Goal: Obtain resource: Obtain resource

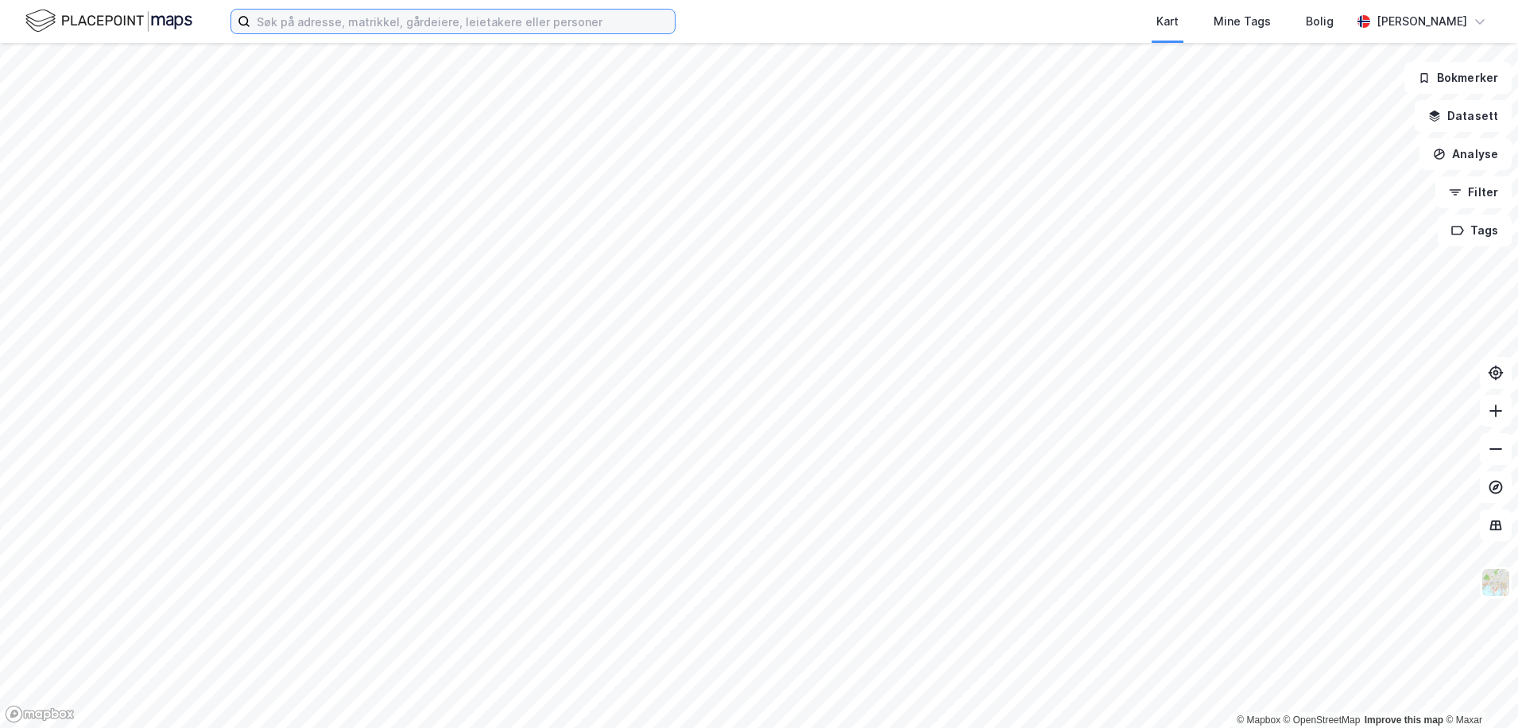
click at [319, 28] on input at bounding box center [462, 22] width 424 height 24
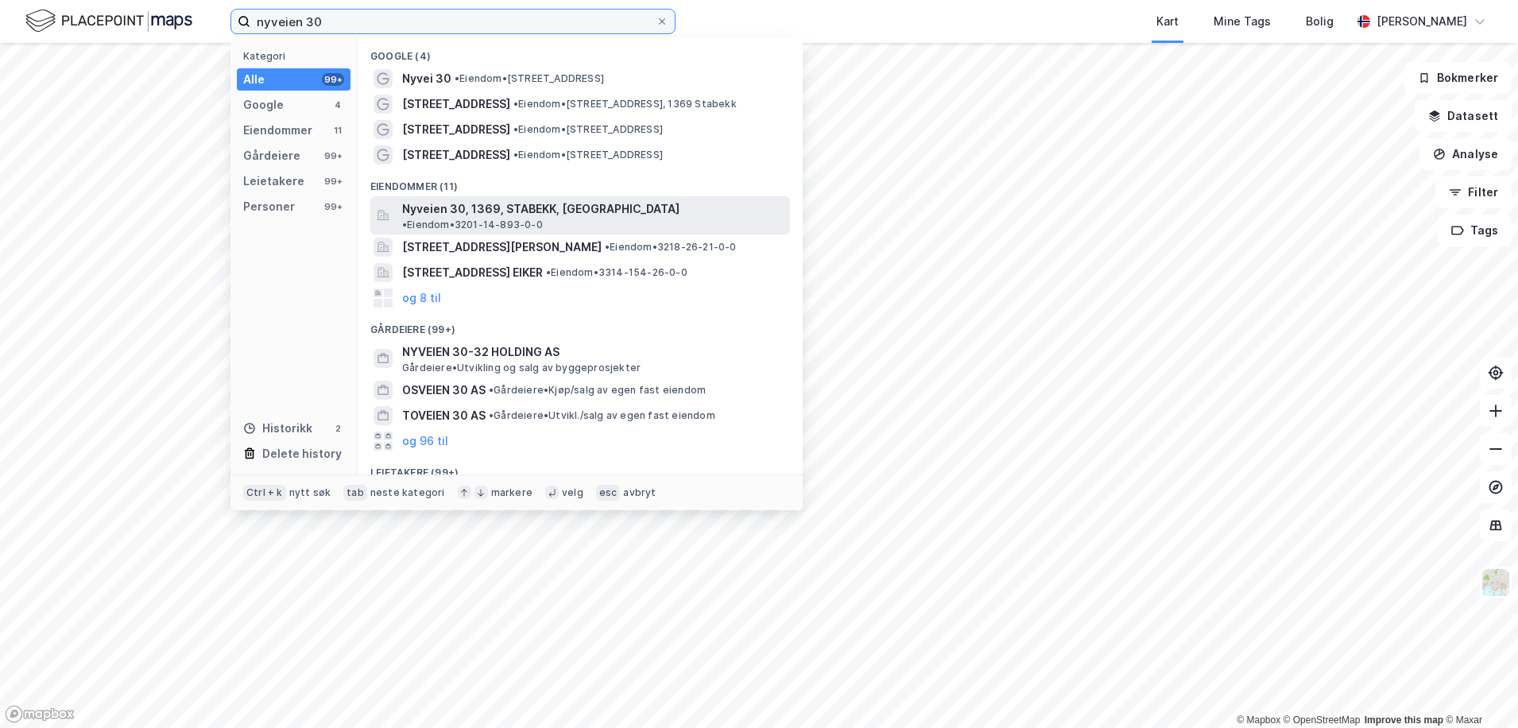
type input "nyveien 30"
click at [572, 215] on span "Nyveien 30, 1369, STABEKK, [GEOGRAPHIC_DATA]" at bounding box center [540, 208] width 277 height 19
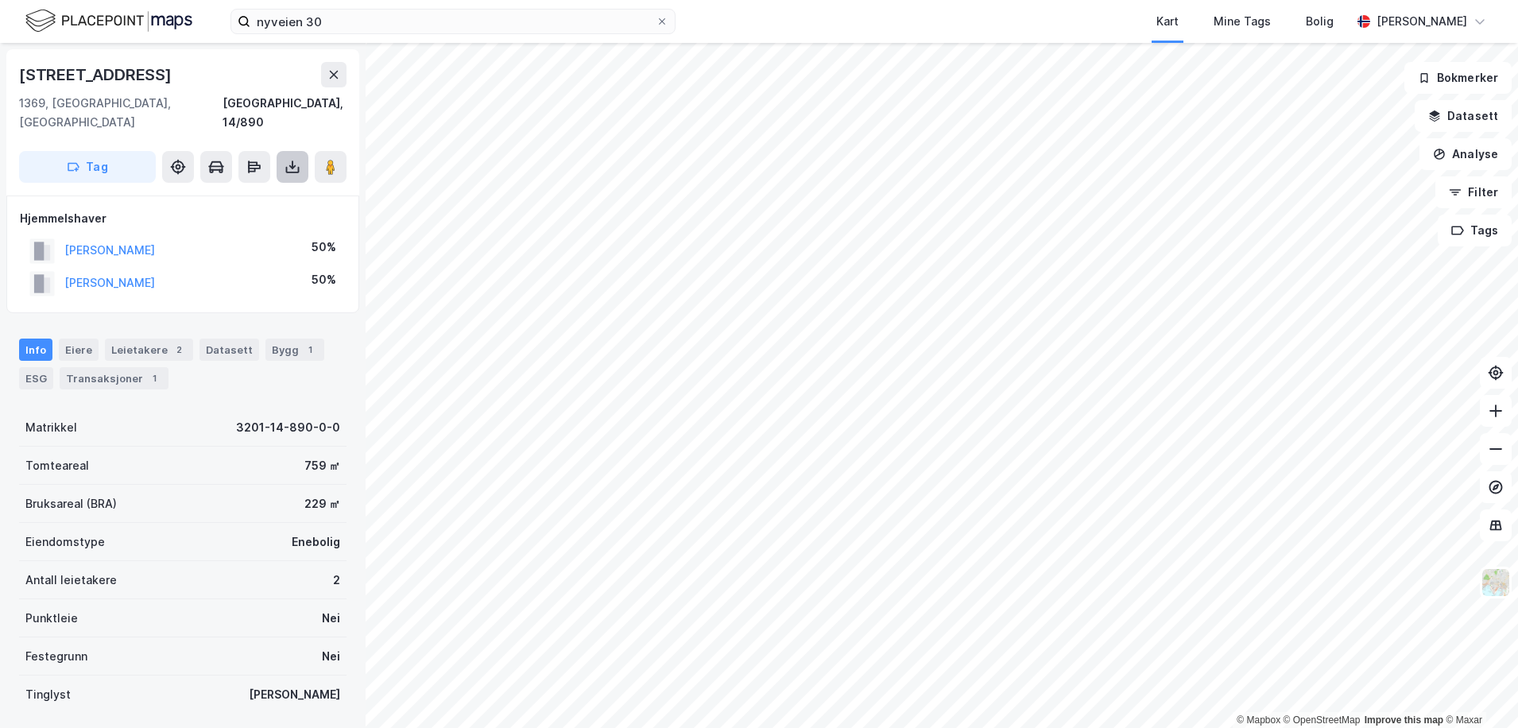
click at [296, 156] on button at bounding box center [293, 167] width 32 height 32
click at [256, 192] on div "Last ned grunnbok" at bounding box center [214, 198] width 92 height 13
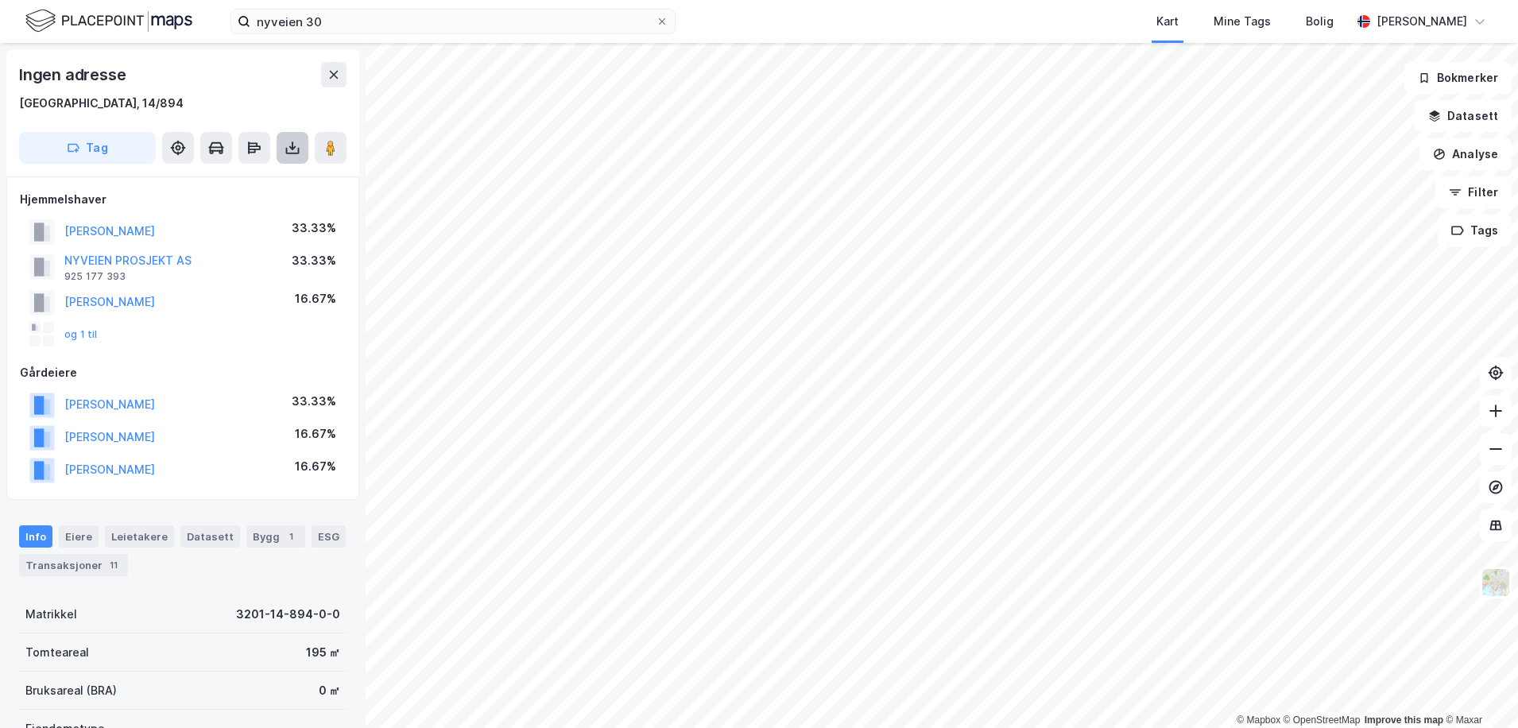
click at [294, 148] on icon at bounding box center [292, 148] width 6 height 4
click at [253, 176] on div "Last ned grunnbok" at bounding box center [214, 179] width 92 height 13
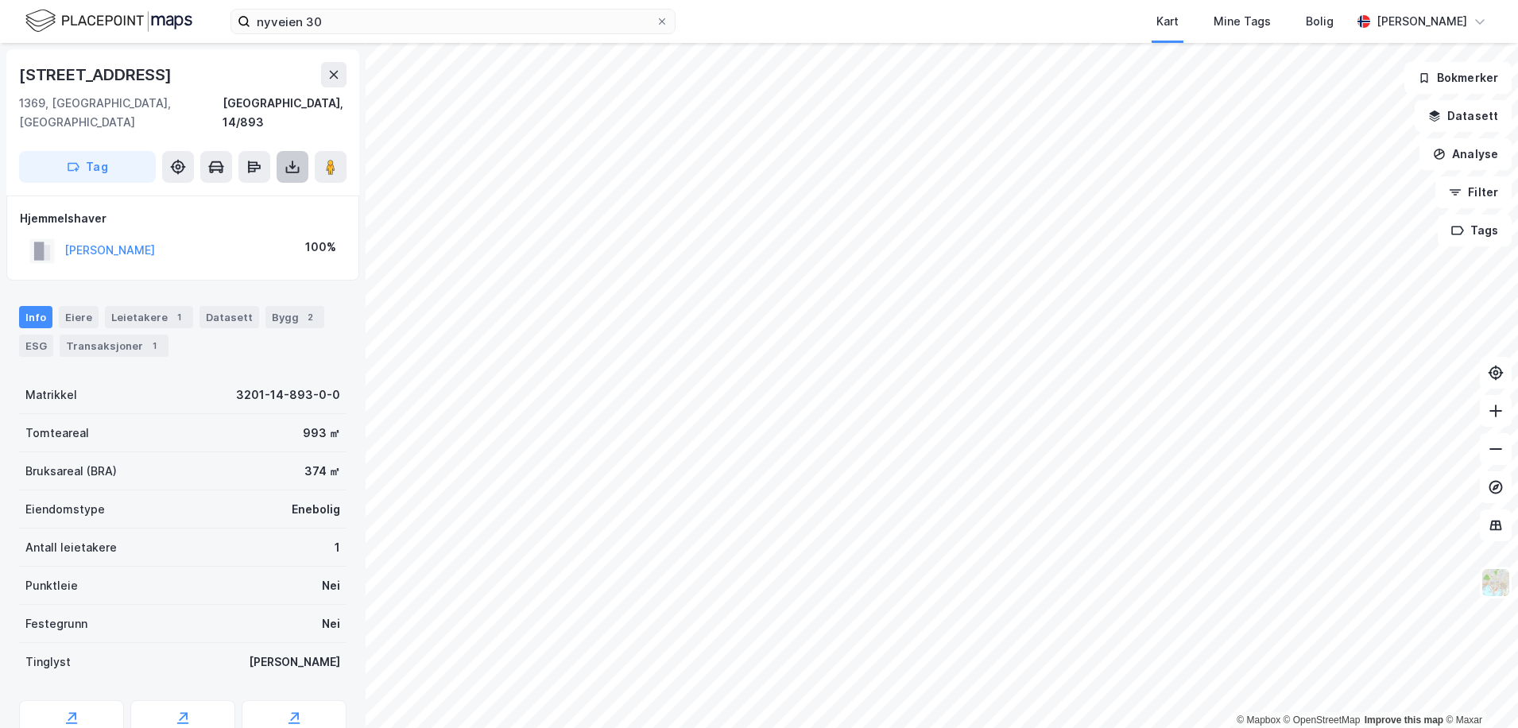
click at [302, 151] on button at bounding box center [293, 167] width 32 height 32
click at [273, 186] on div "Last ned grunnbok" at bounding box center [223, 198] width 169 height 25
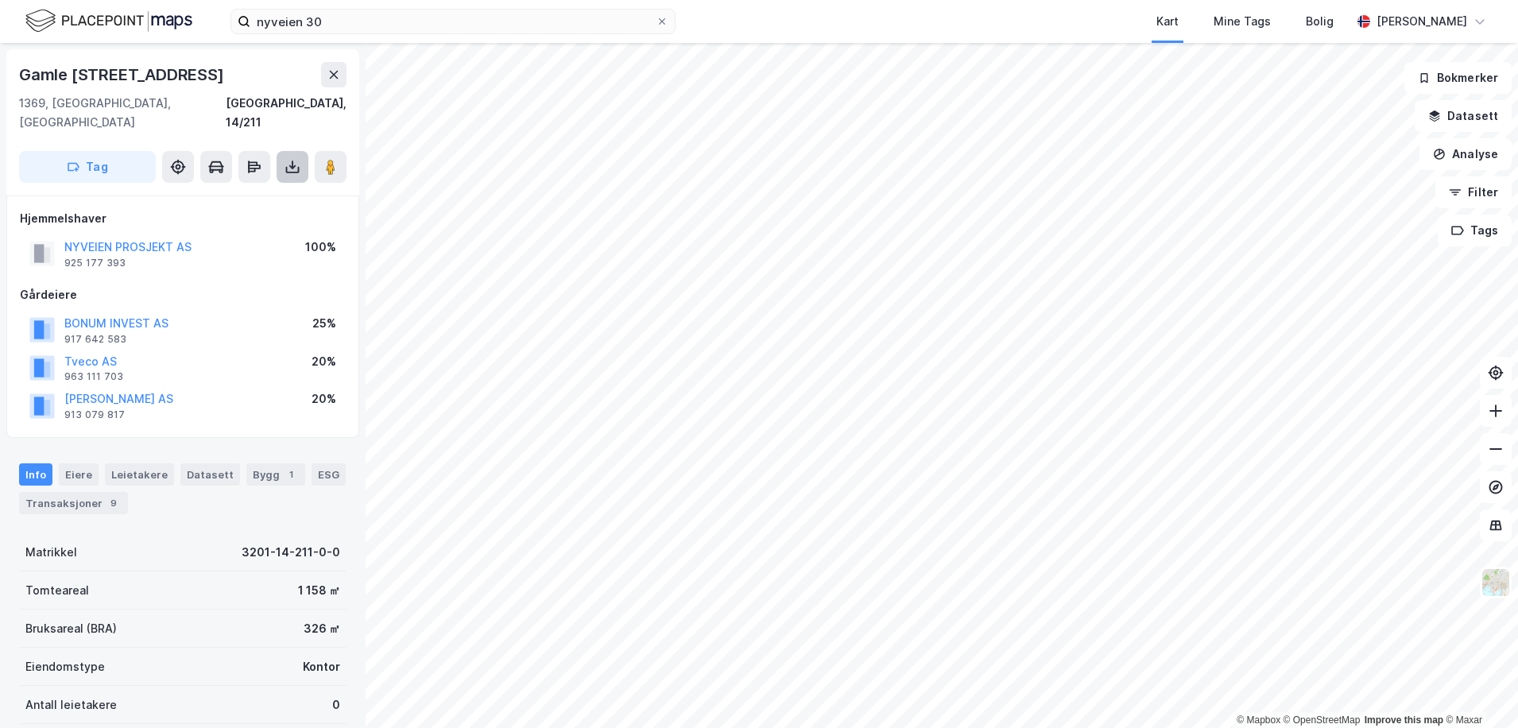
click at [284, 159] on icon at bounding box center [292, 167] width 16 height 16
click at [267, 186] on div "Last ned grunnbok" at bounding box center [223, 198] width 169 height 25
